Goal: Navigation & Orientation: Find specific page/section

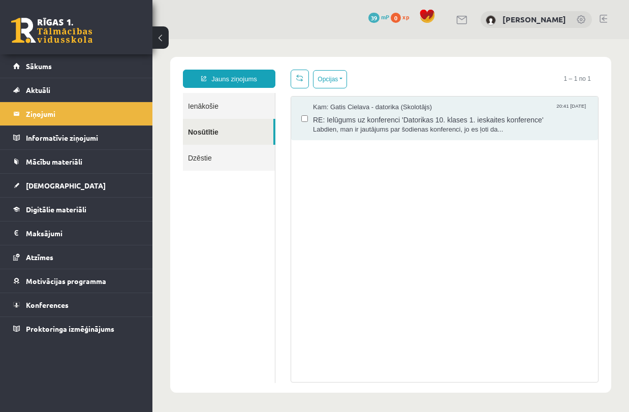
click at [212, 105] on link "Ienākošie" at bounding box center [229, 106] width 92 height 26
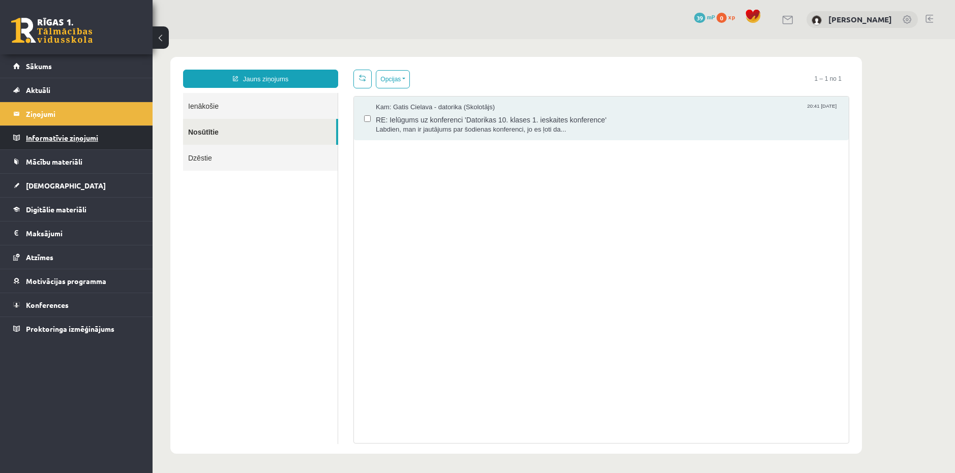
click at [92, 131] on legend "Informatīvie ziņojumi 0" at bounding box center [83, 137] width 114 height 23
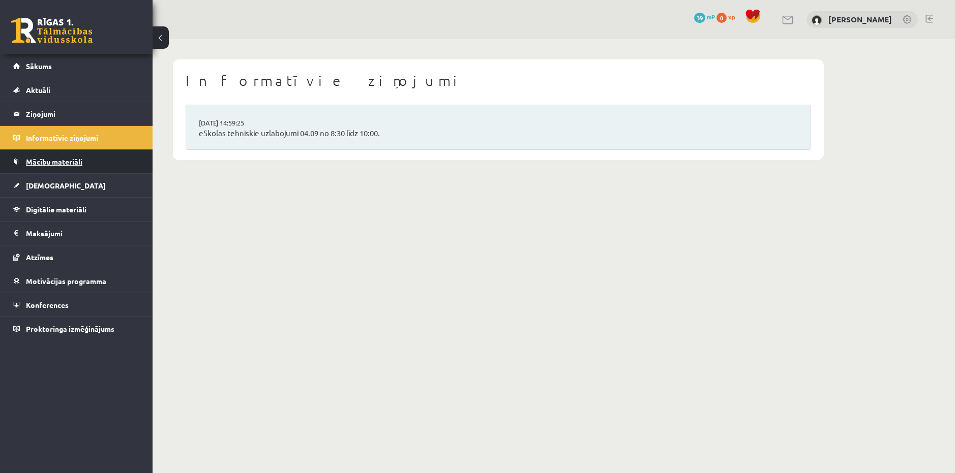
click at [73, 159] on span "Mācību materiāli" at bounding box center [54, 161] width 56 height 9
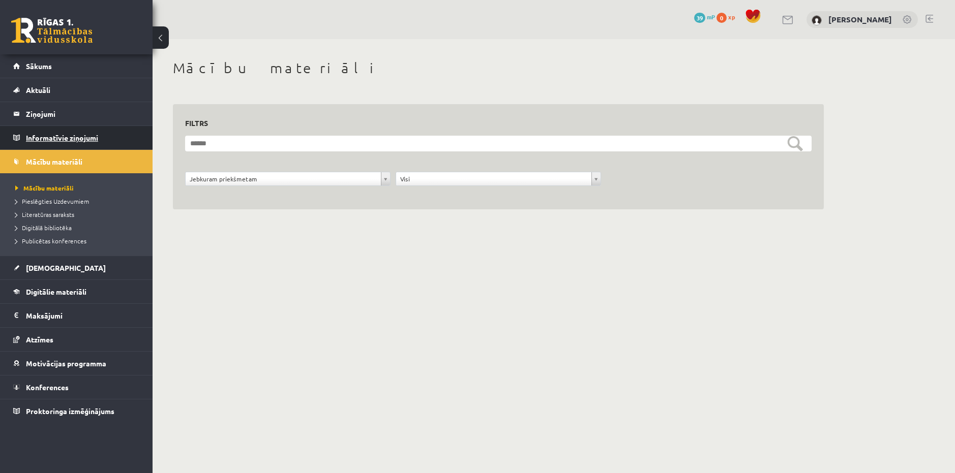
click at [71, 140] on legend "Informatīvie ziņojumi 0" at bounding box center [83, 137] width 114 height 23
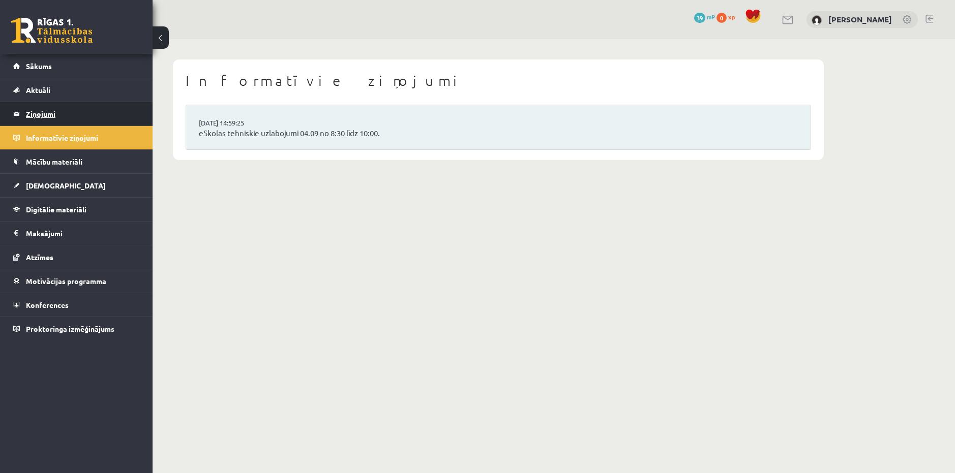
click at [61, 116] on legend "Ziņojumi 0" at bounding box center [83, 113] width 114 height 23
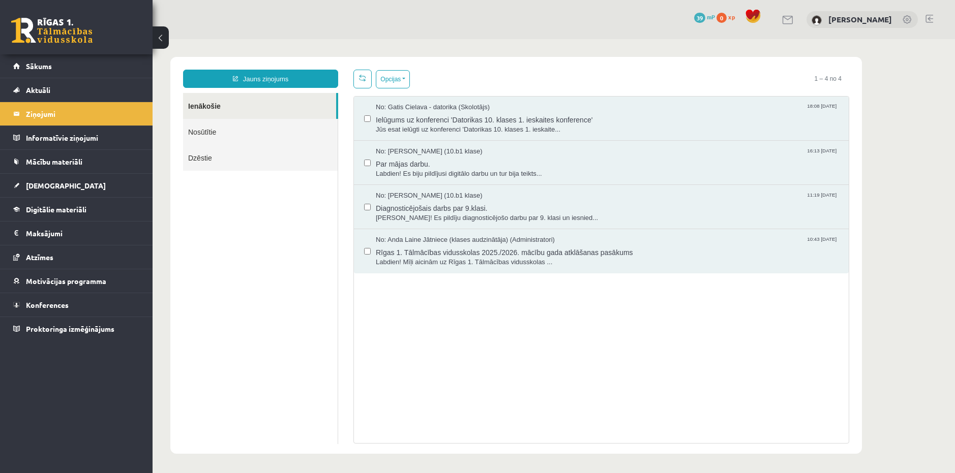
click at [204, 130] on link "Nosūtītie" at bounding box center [260, 132] width 155 height 26
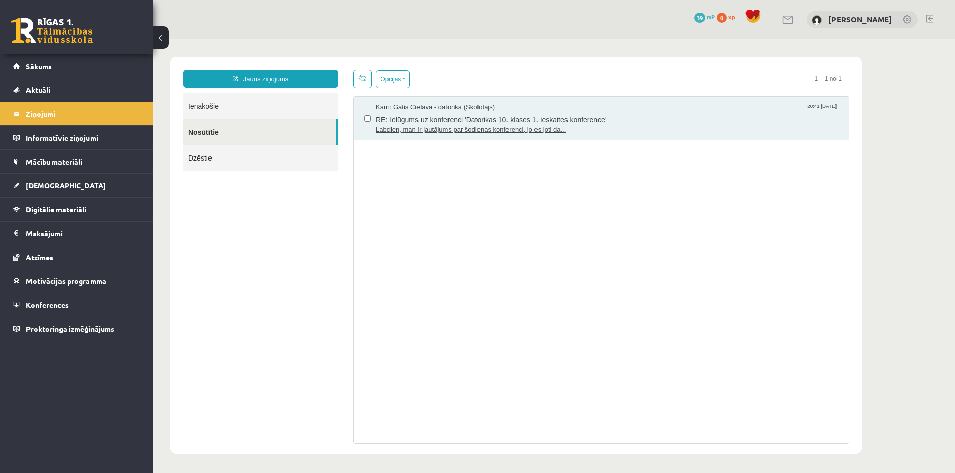
click at [407, 106] on span "Kam: Gatis Cielava - datorika (Skolotājs)" at bounding box center [435, 108] width 119 height 10
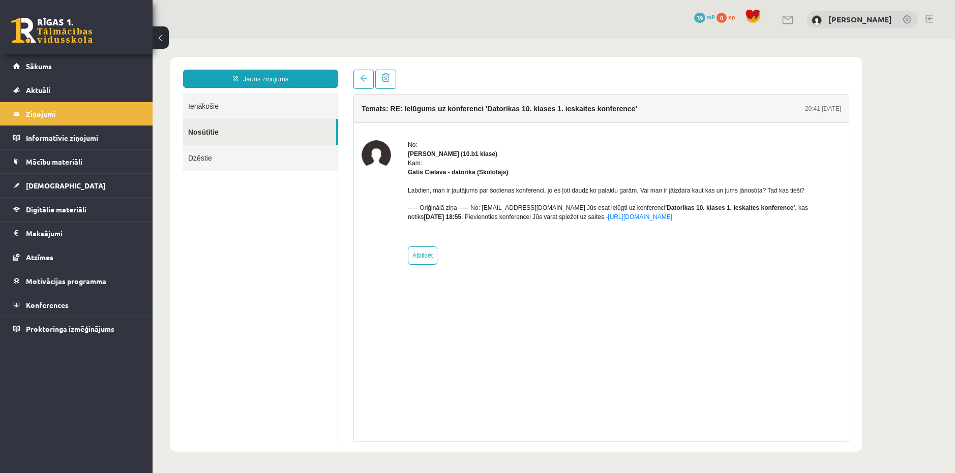
click at [213, 157] on link "Dzēstie" at bounding box center [260, 158] width 155 height 26
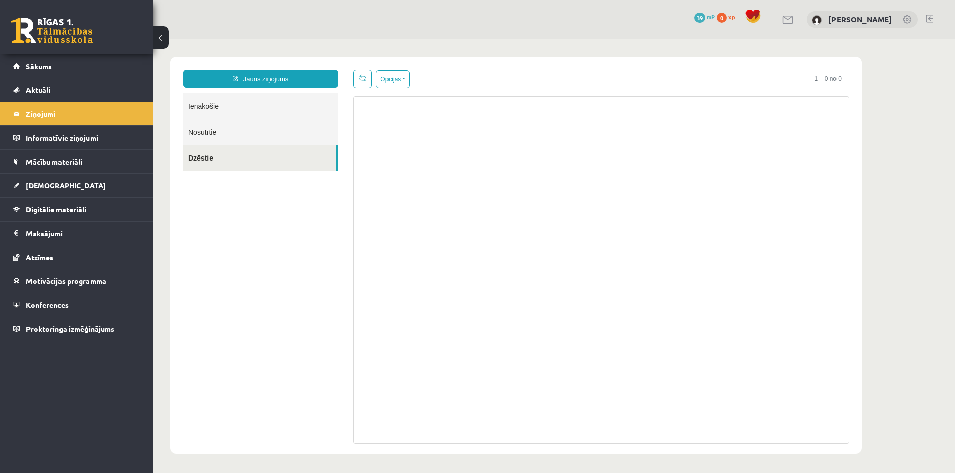
click at [209, 112] on link "Ienākošie" at bounding box center [260, 106] width 155 height 26
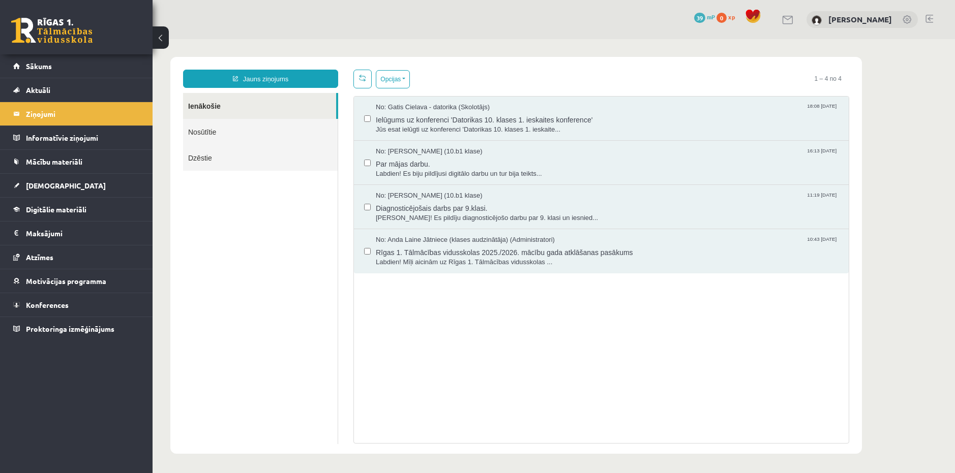
click at [213, 129] on link "Nosūtītie" at bounding box center [260, 132] width 155 height 26
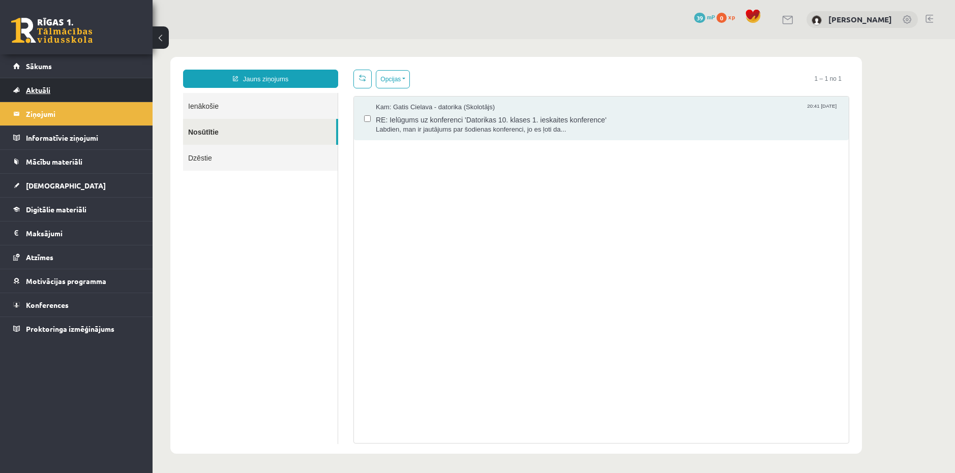
click at [41, 89] on span "Aktuāli" at bounding box center [38, 89] width 24 height 9
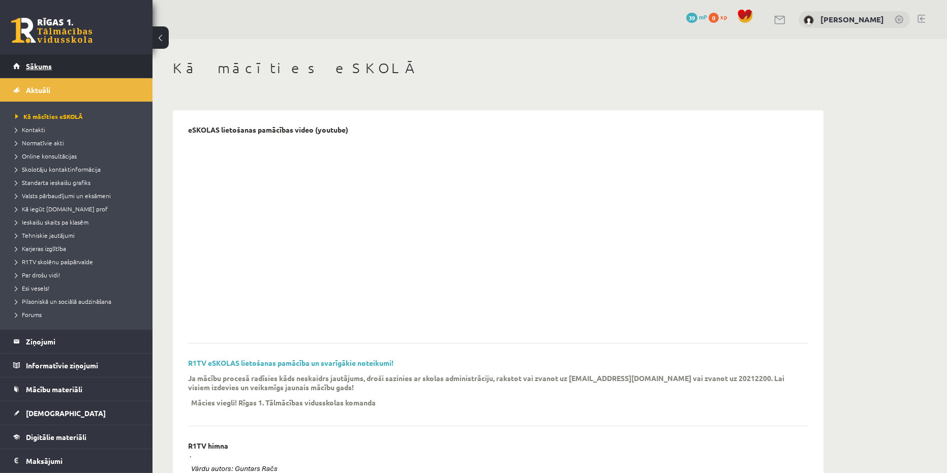
click at [43, 68] on span "Sākums" at bounding box center [39, 66] width 26 height 9
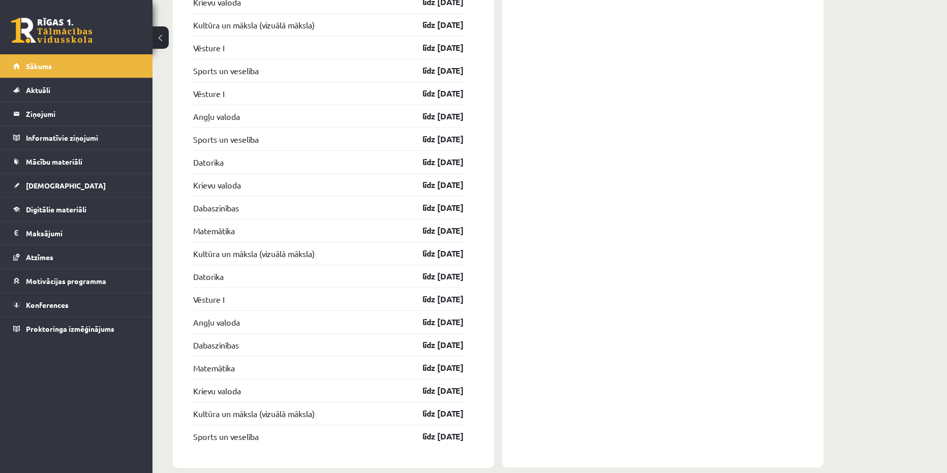
scroll to position [1218, 0]
